Goal: Task Accomplishment & Management: Use online tool/utility

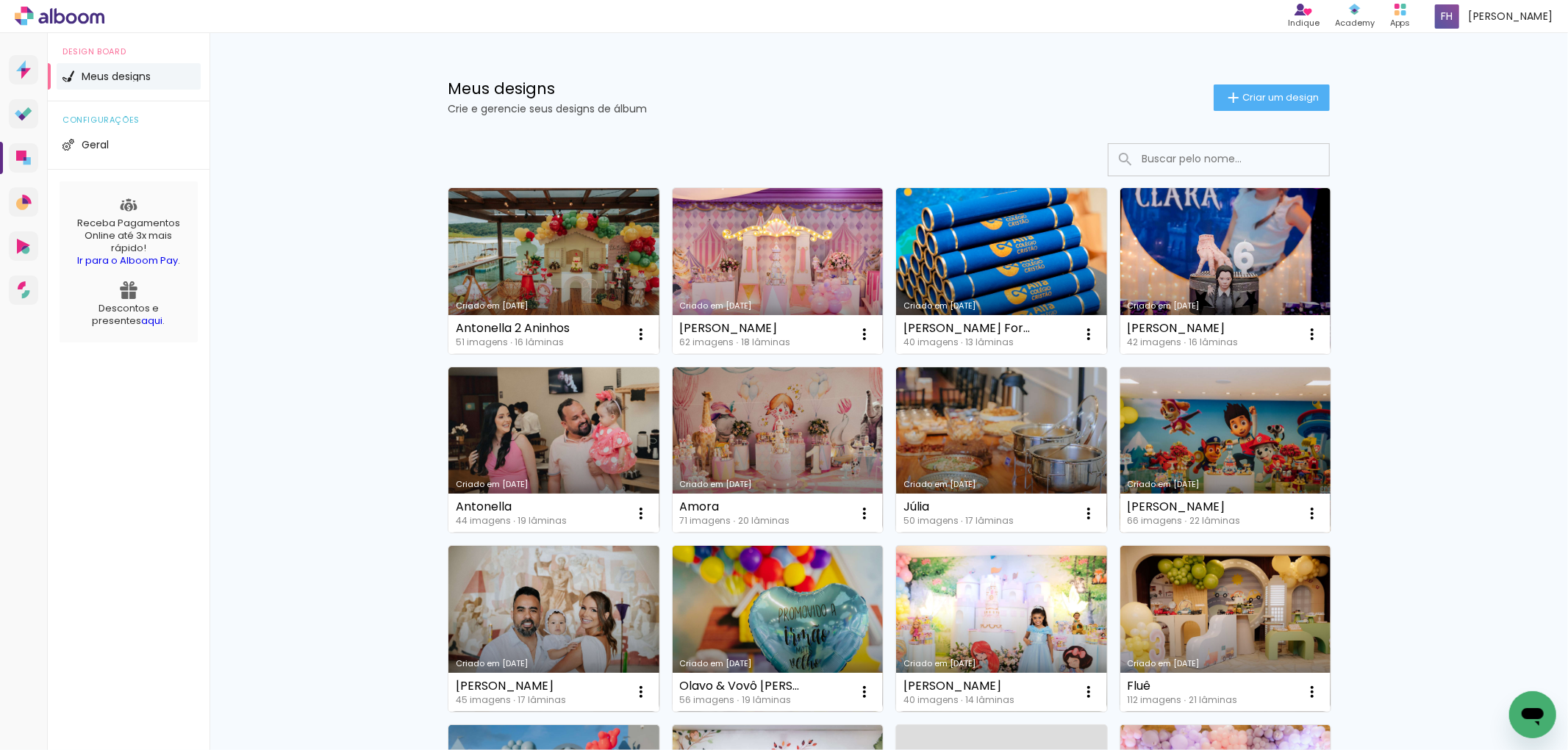
click at [1203, 439] on link "Criado em [DATE]" at bounding box center [1226, 450] width 211 height 166
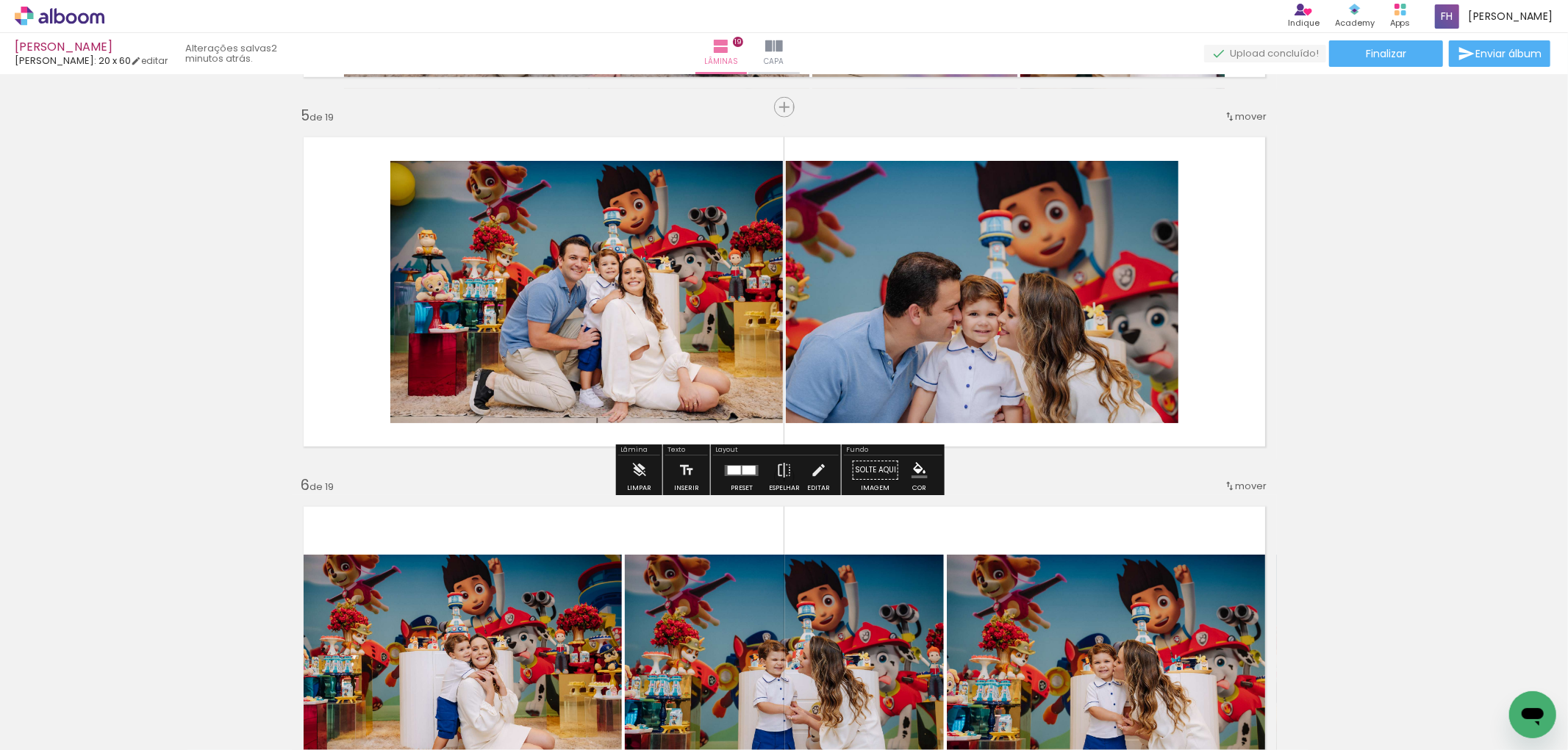
scroll to position [1714, 0]
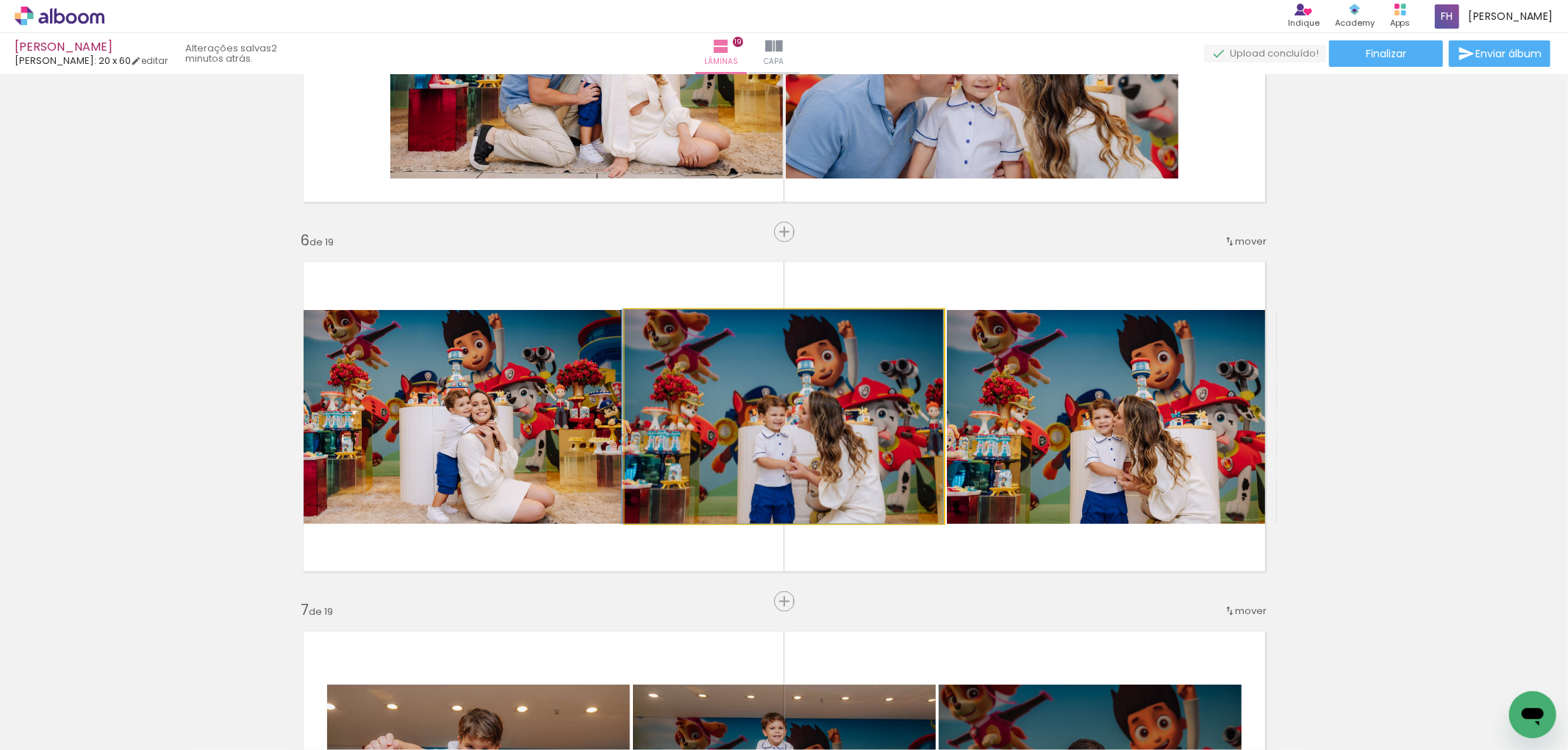
drag, startPoint x: 882, startPoint y: 386, endPoint x: 854, endPoint y: 392, distance: 28.6
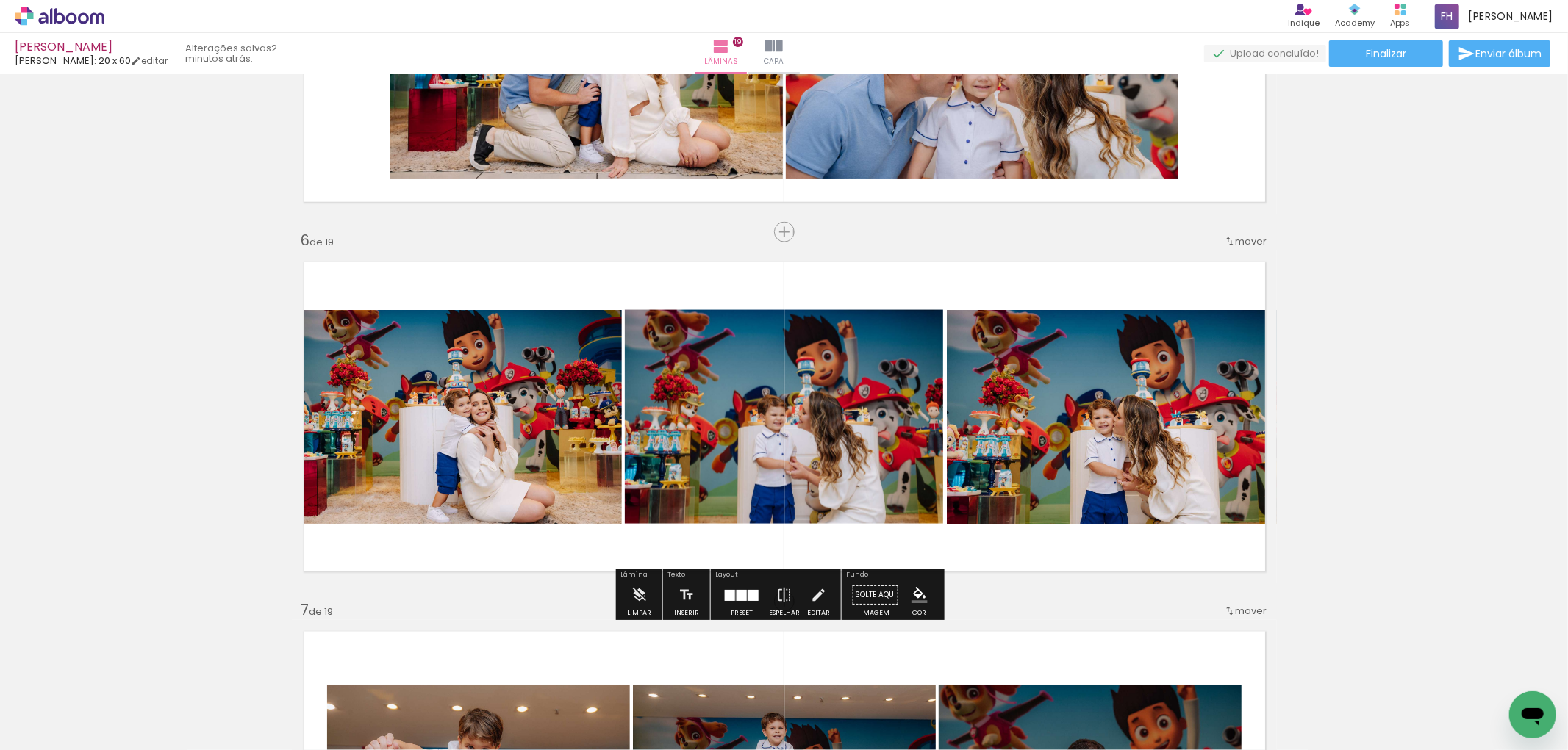
drag, startPoint x: 1054, startPoint y: 416, endPoint x: 850, endPoint y: 442, distance: 205.7
click at [0, 0] on slot at bounding box center [0, 0] width 0 height 0
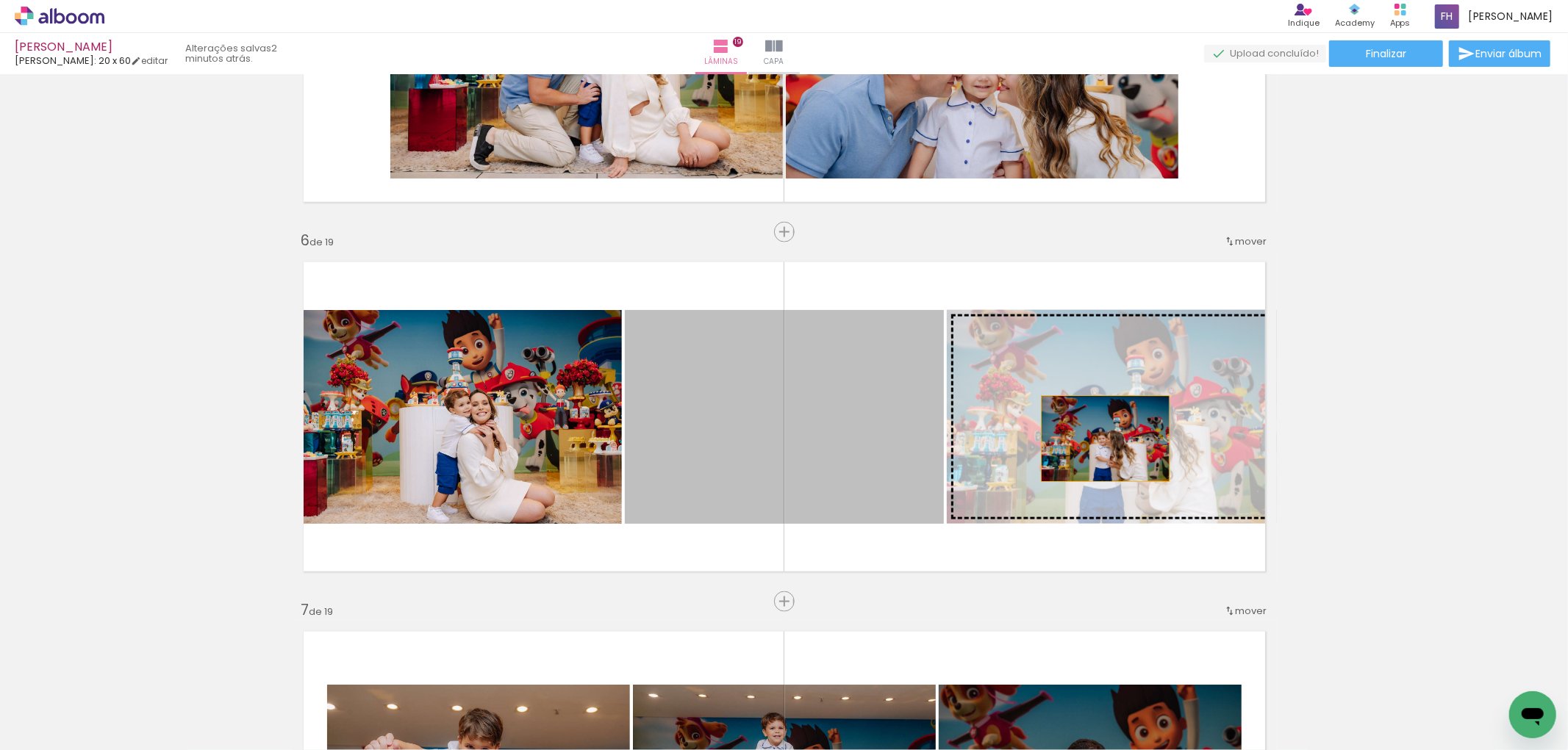
drag, startPoint x: 888, startPoint y: 446, endPoint x: 1121, endPoint y: 444, distance: 233.0
click at [0, 0] on slot at bounding box center [0, 0] width 0 height 0
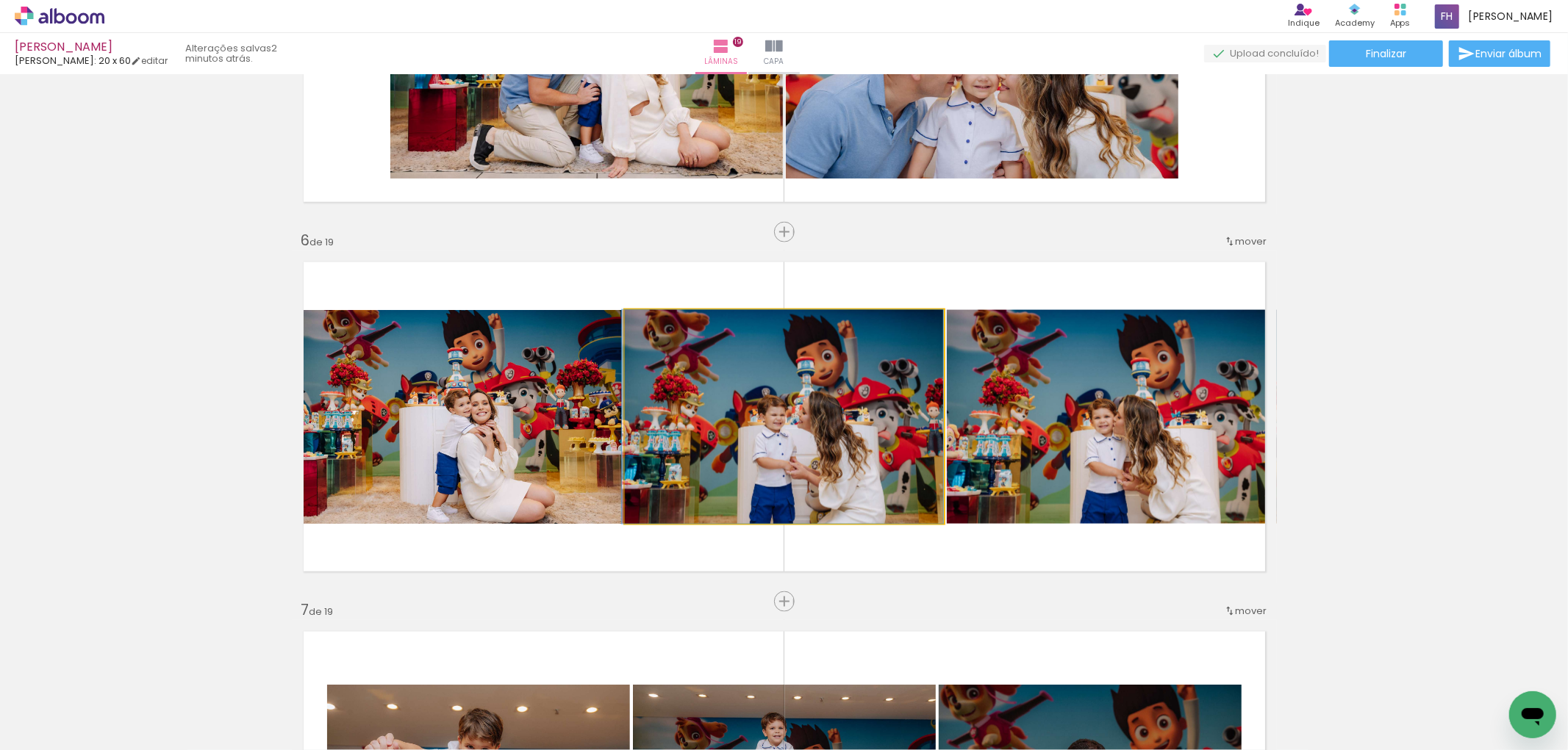
drag, startPoint x: 886, startPoint y: 431, endPoint x: 848, endPoint y: 434, distance: 38.1
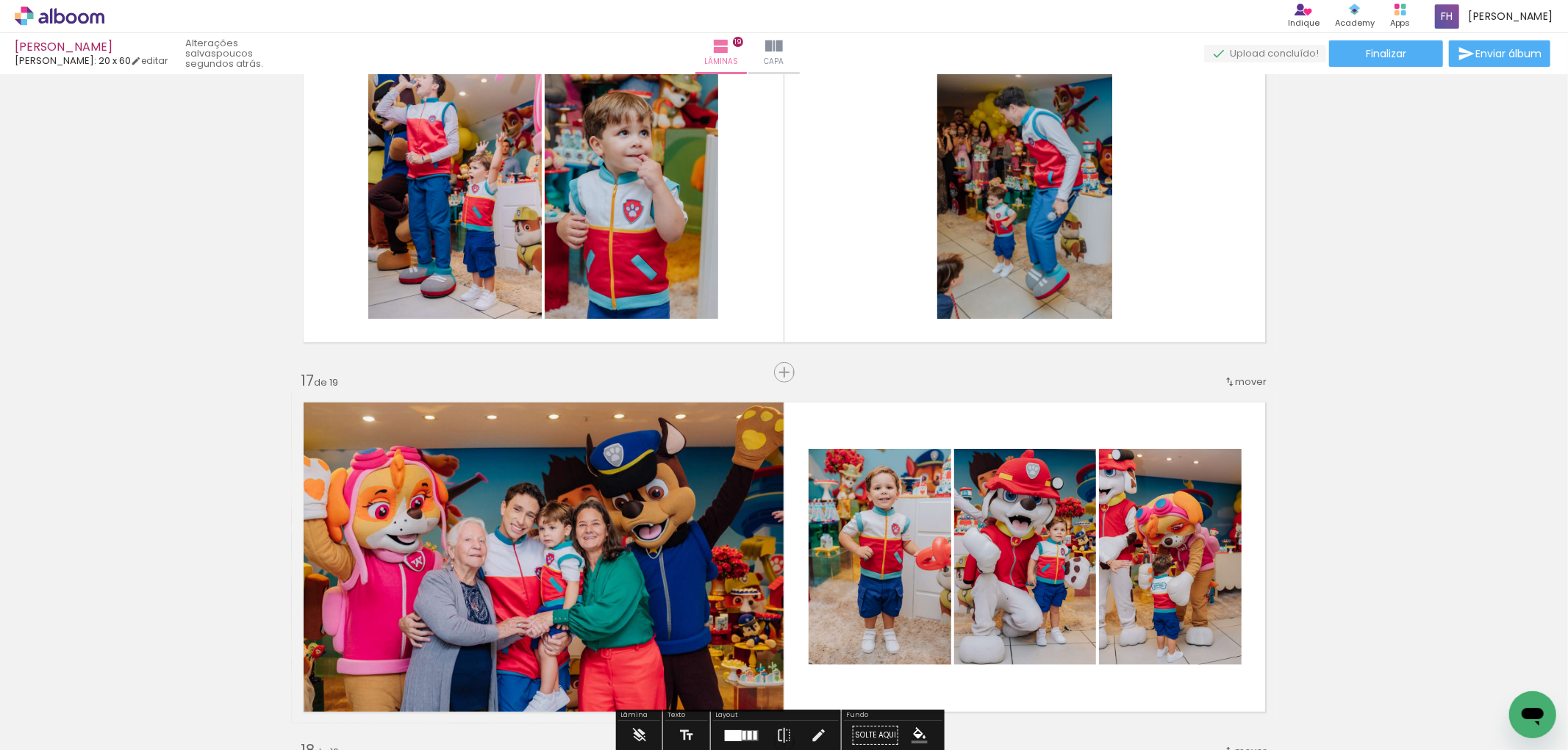
scroll to position [5558, 0]
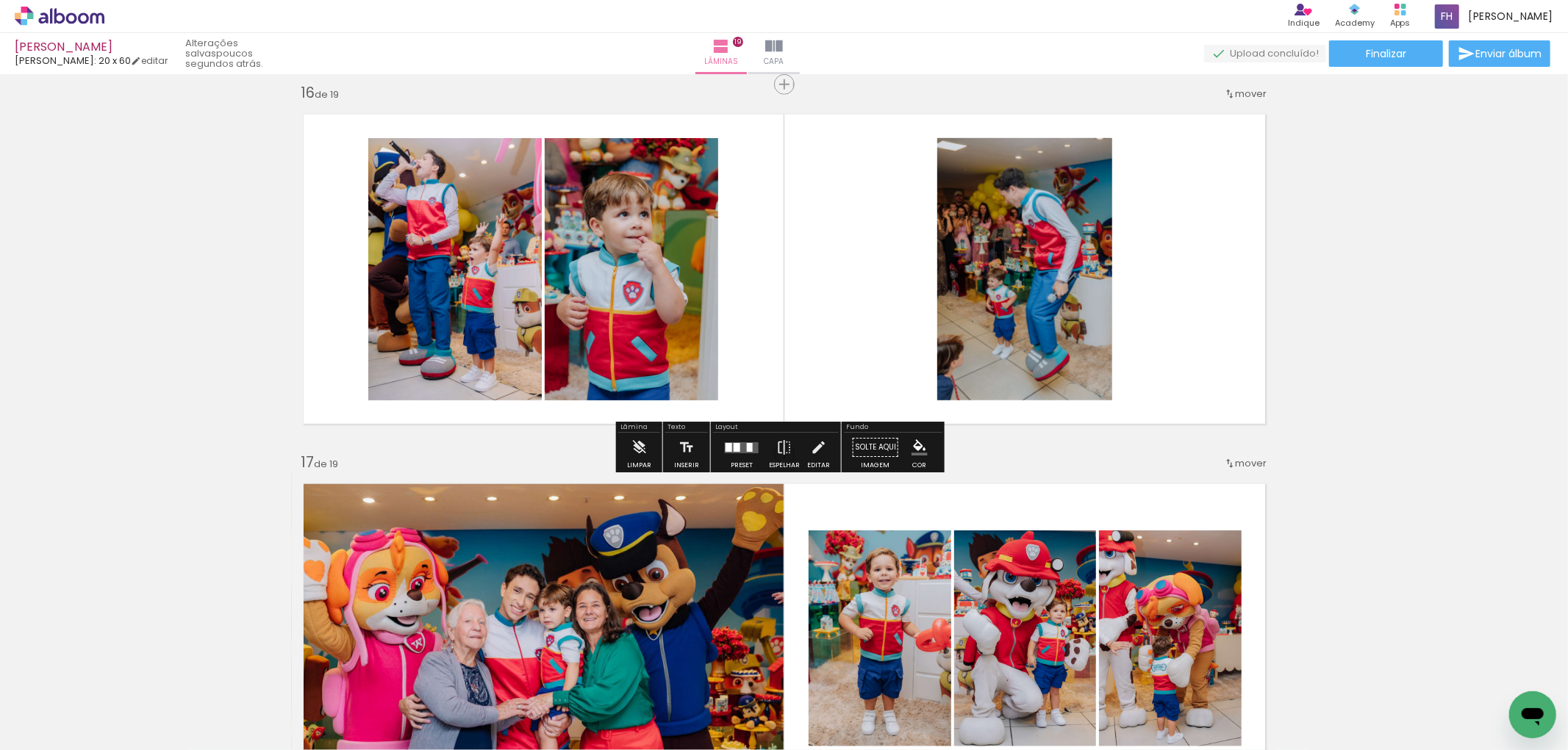
drag, startPoint x: 663, startPoint y: 310, endPoint x: 474, endPoint y: 269, distance: 193.4
click at [0, 0] on slot at bounding box center [0, 0] width 0 height 0
